Goal: Information Seeking & Learning: Learn about a topic

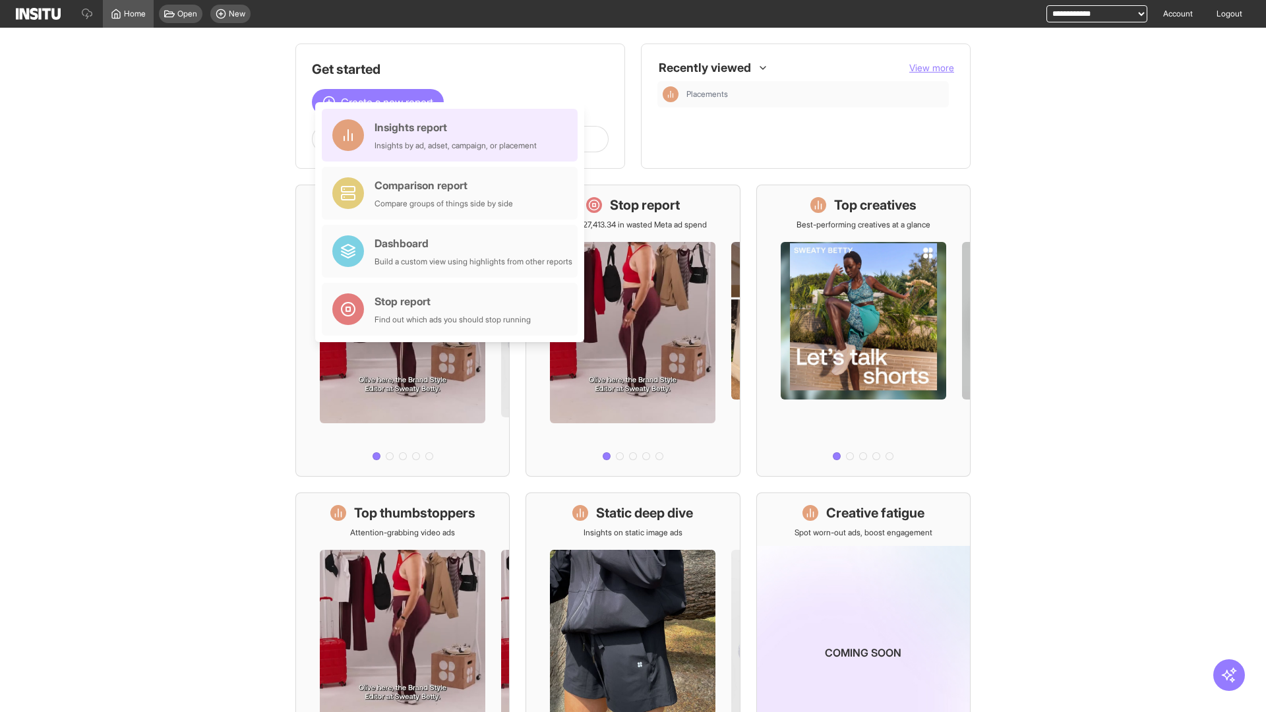
click at [453, 135] on div "Insights report Insights by ad, adset, campaign, or placement" at bounding box center [456, 135] width 162 height 32
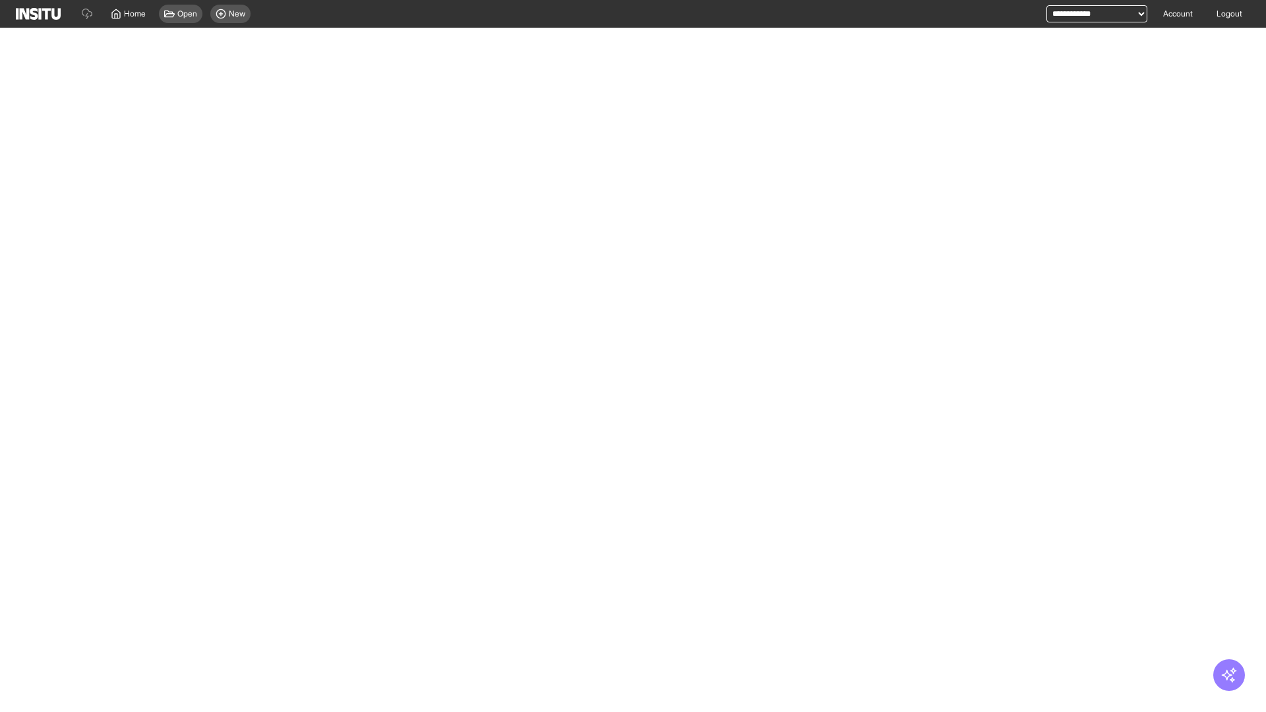
select select "**"
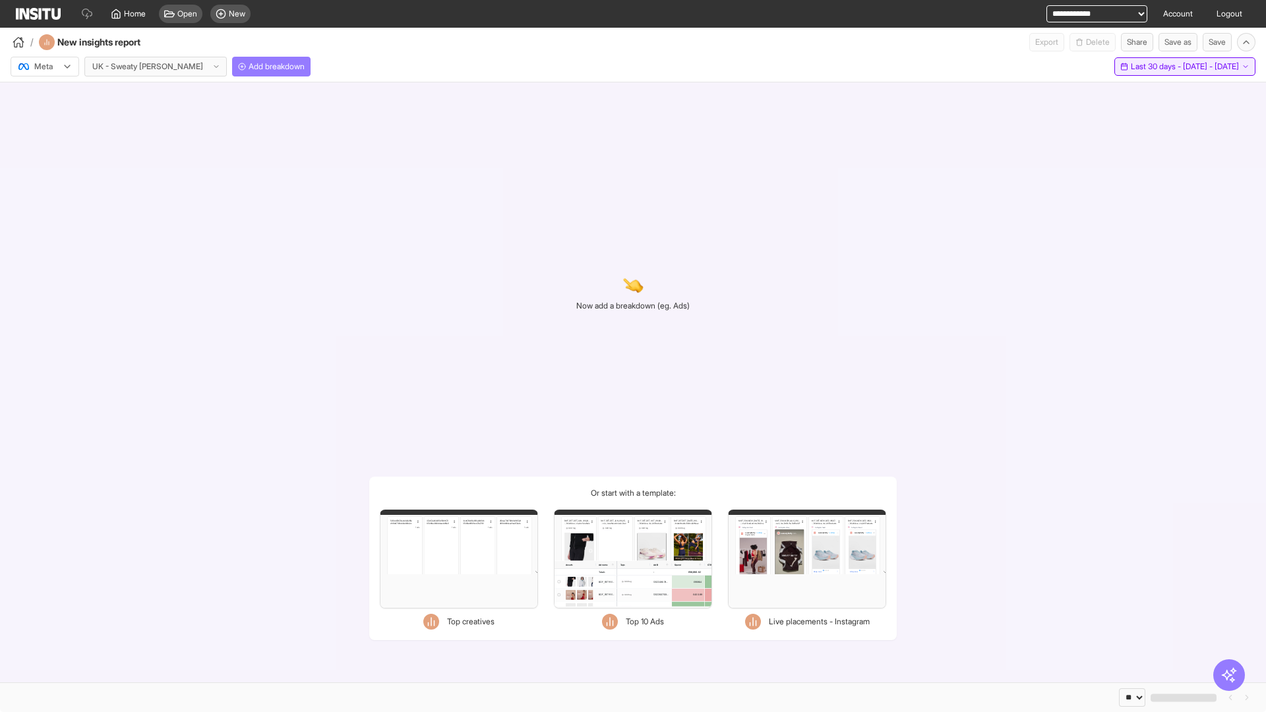
click at [1158, 67] on span "Last 30 days - [DATE] - [DATE]" at bounding box center [1185, 66] width 108 height 11
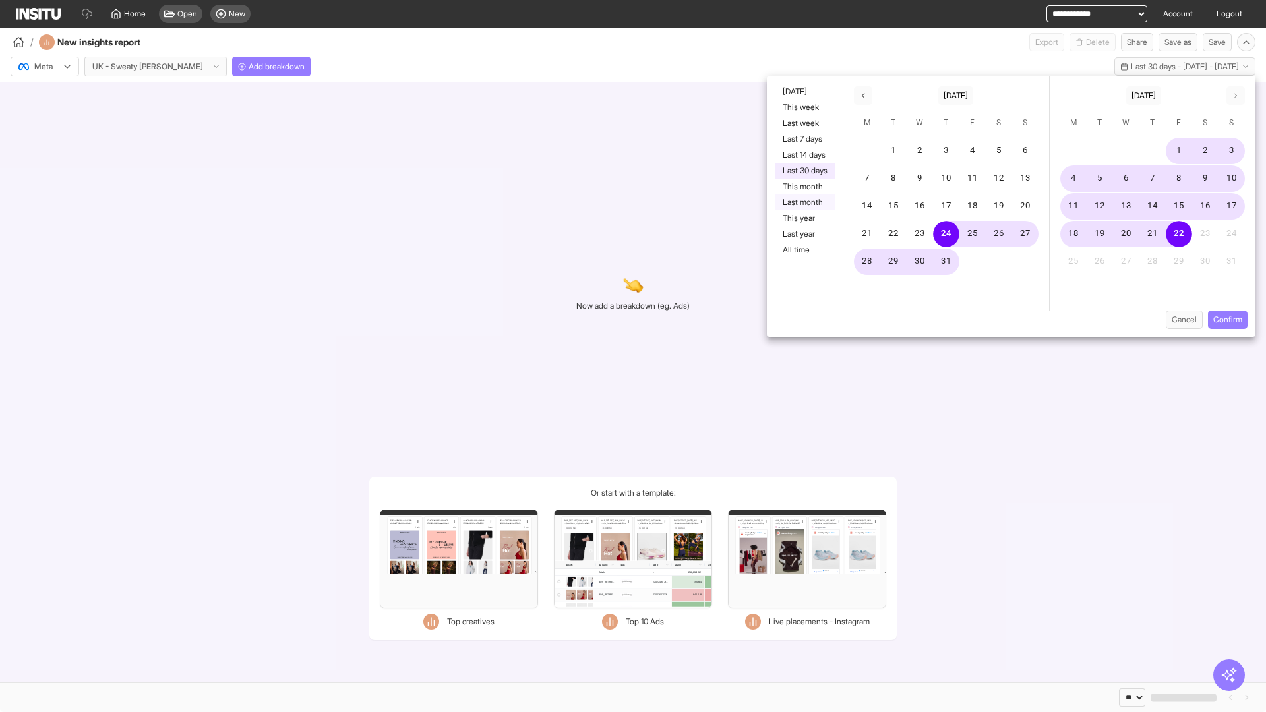
click at [804, 202] on button "Last month" at bounding box center [805, 203] width 61 height 16
